Goal: Register for event/course

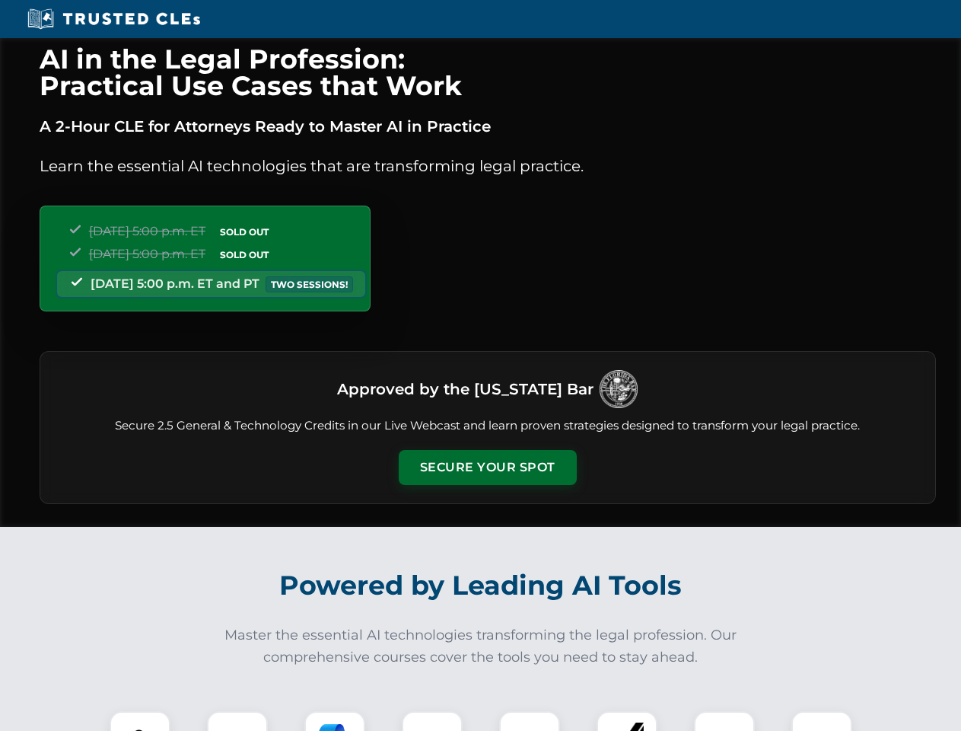
click at [487, 467] on button "Secure Your Spot" at bounding box center [488, 467] width 178 height 35
click at [140, 721] on img at bounding box center [140, 741] width 44 height 44
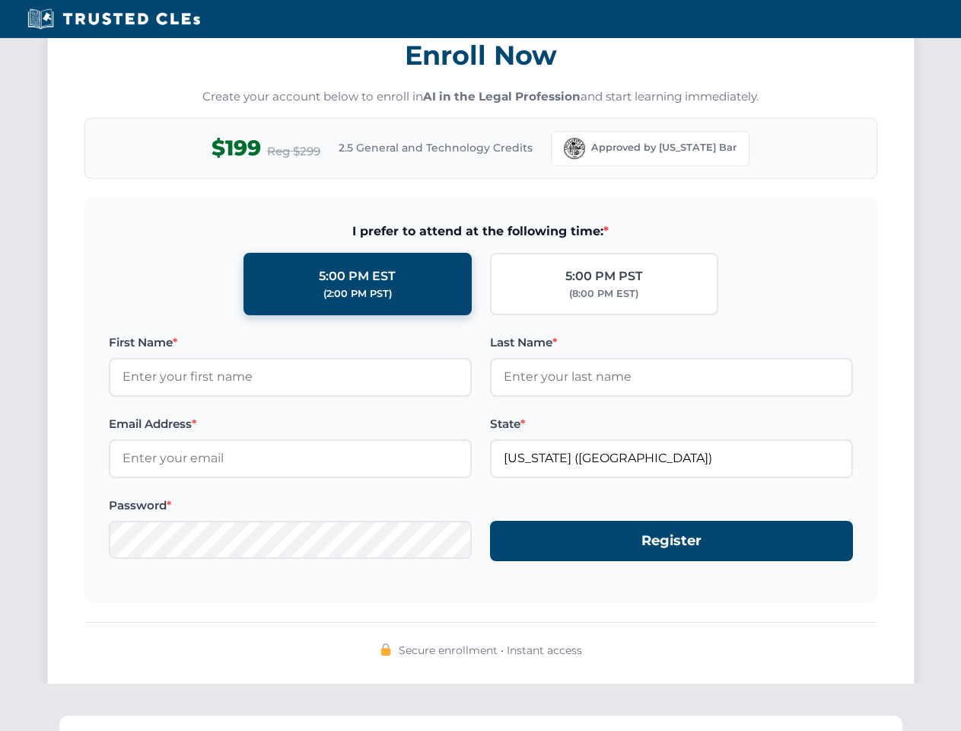
scroll to position [1494, 0]
